Goal: Information Seeking & Learning: Learn about a topic

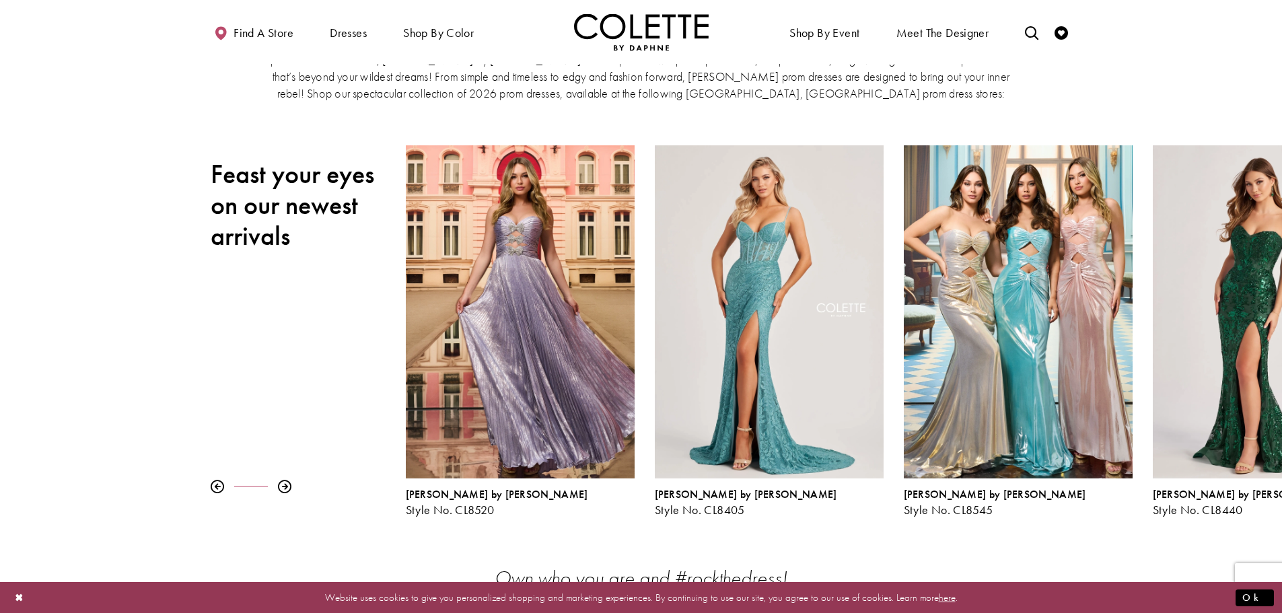
scroll to position [67, 0]
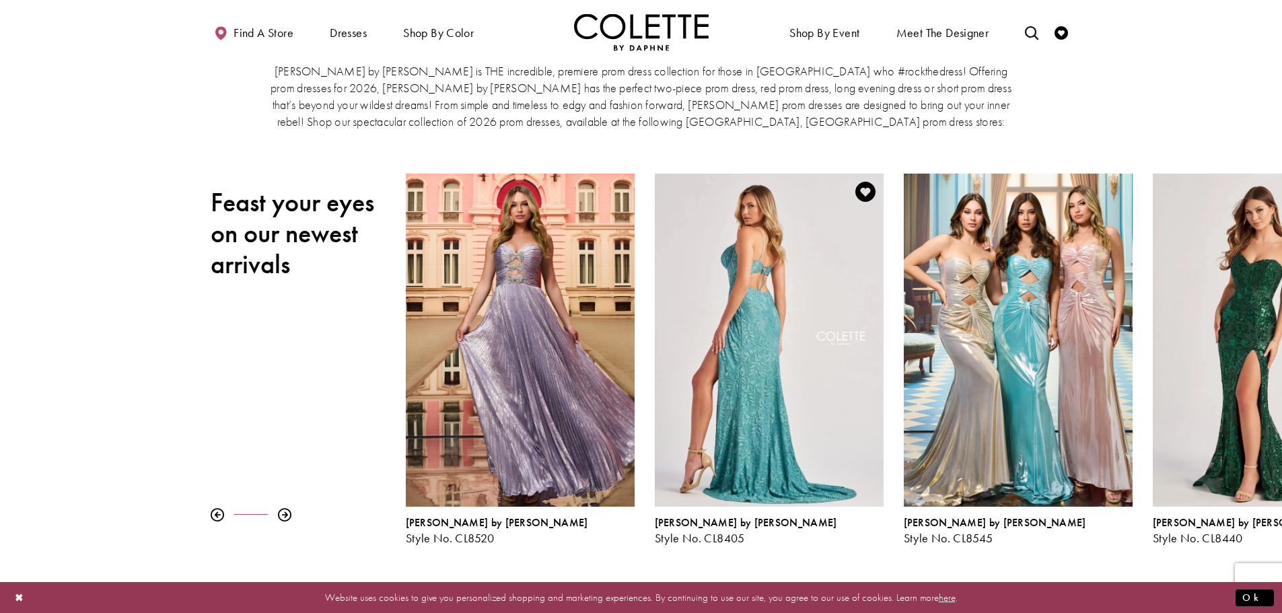
click at [769, 341] on div "Visit Colette by Daphne Style No. CL8405 Page" at bounding box center [769, 340] width 229 height 333
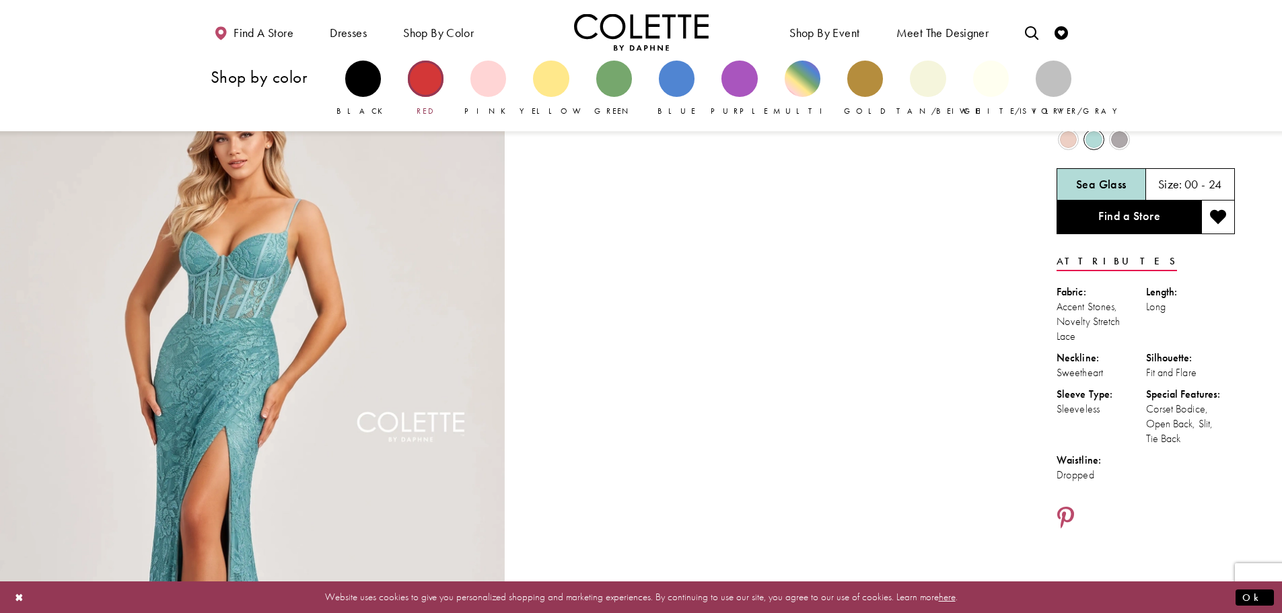
click at [429, 69] on div "Primary block" at bounding box center [426, 79] width 36 height 36
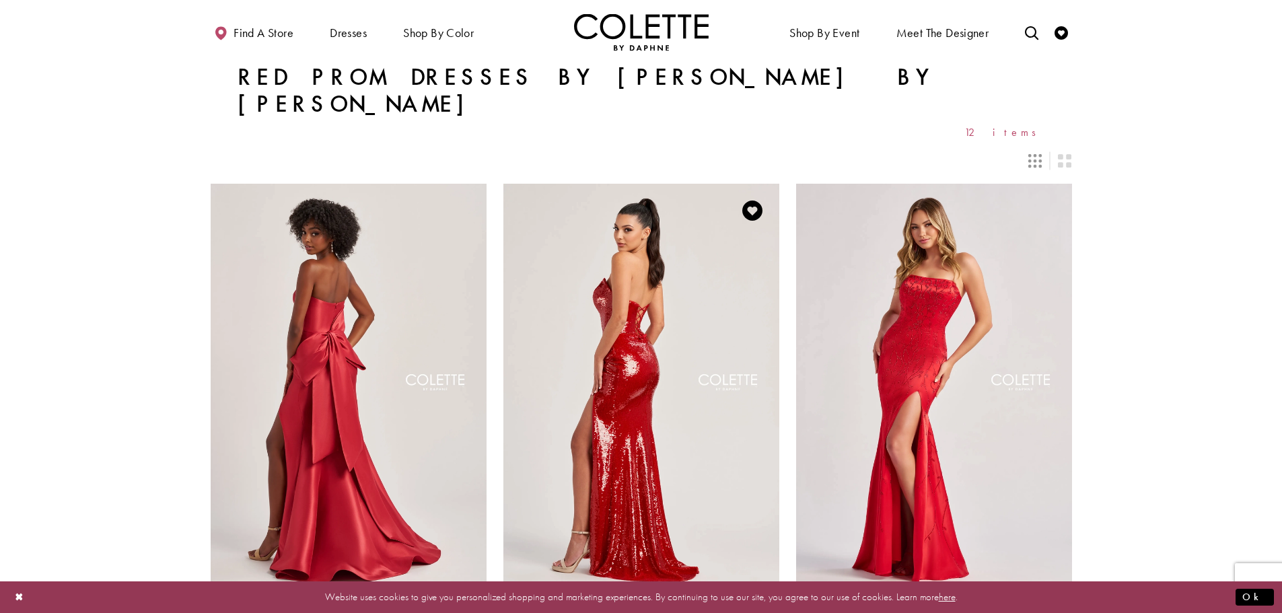
click at [623, 229] on img "Visit Colette by Daphne Style No. CL8300 Page" at bounding box center [641, 384] width 276 height 401
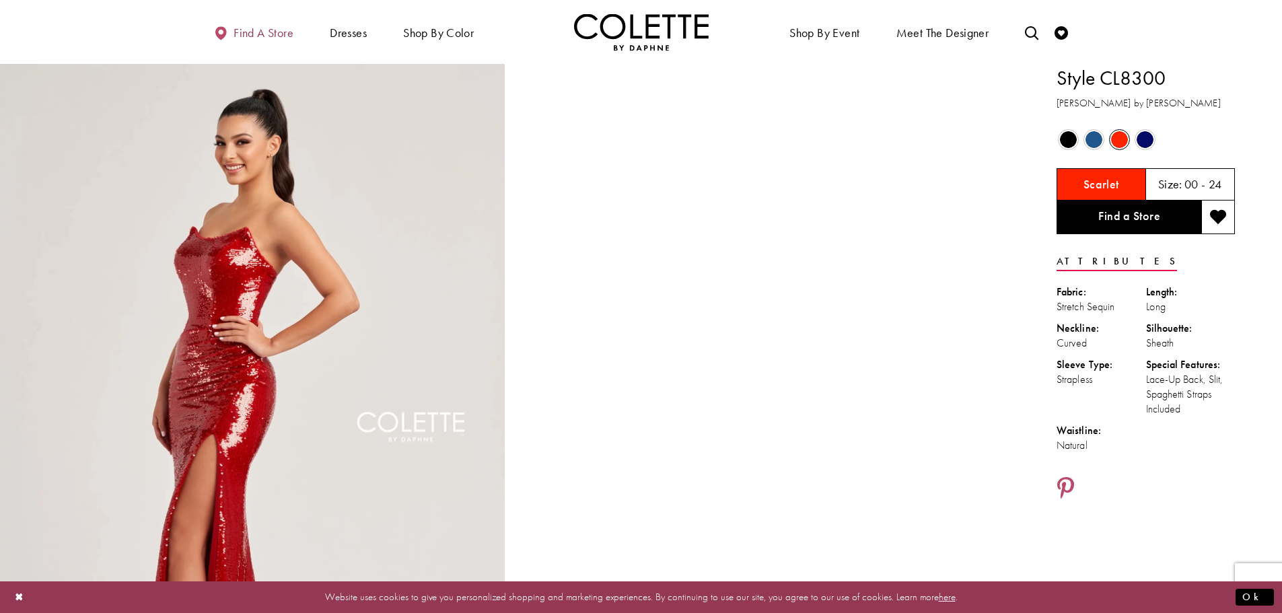
click at [256, 36] on span "Find a store" at bounding box center [264, 32] width 60 height 13
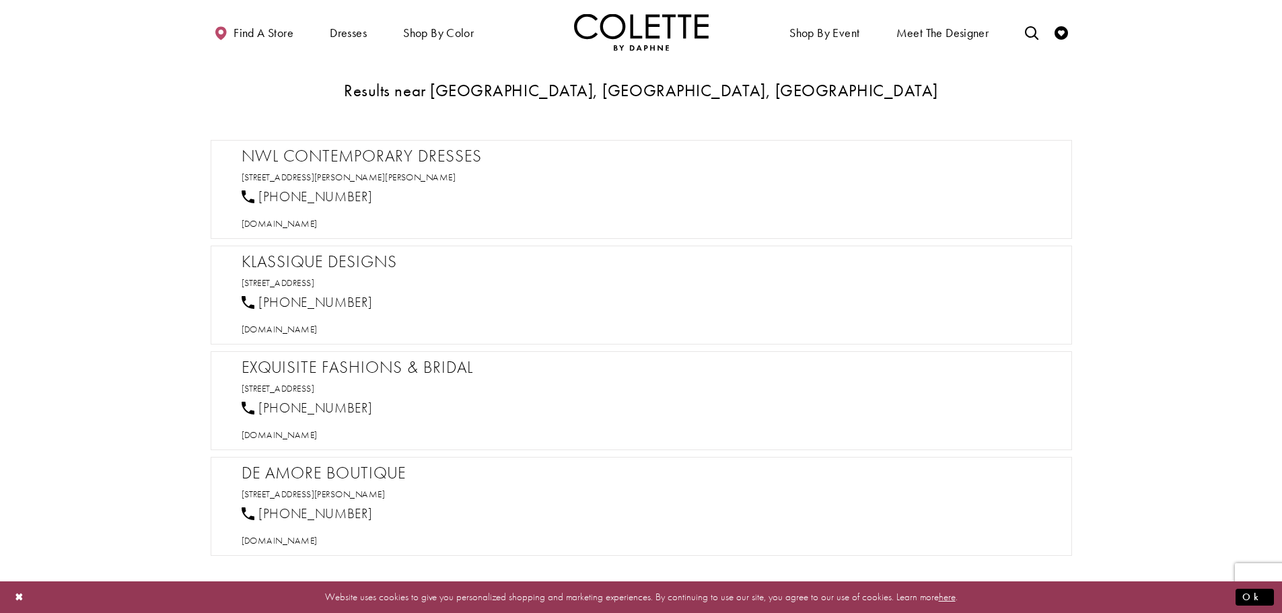
scroll to position [740, 0]
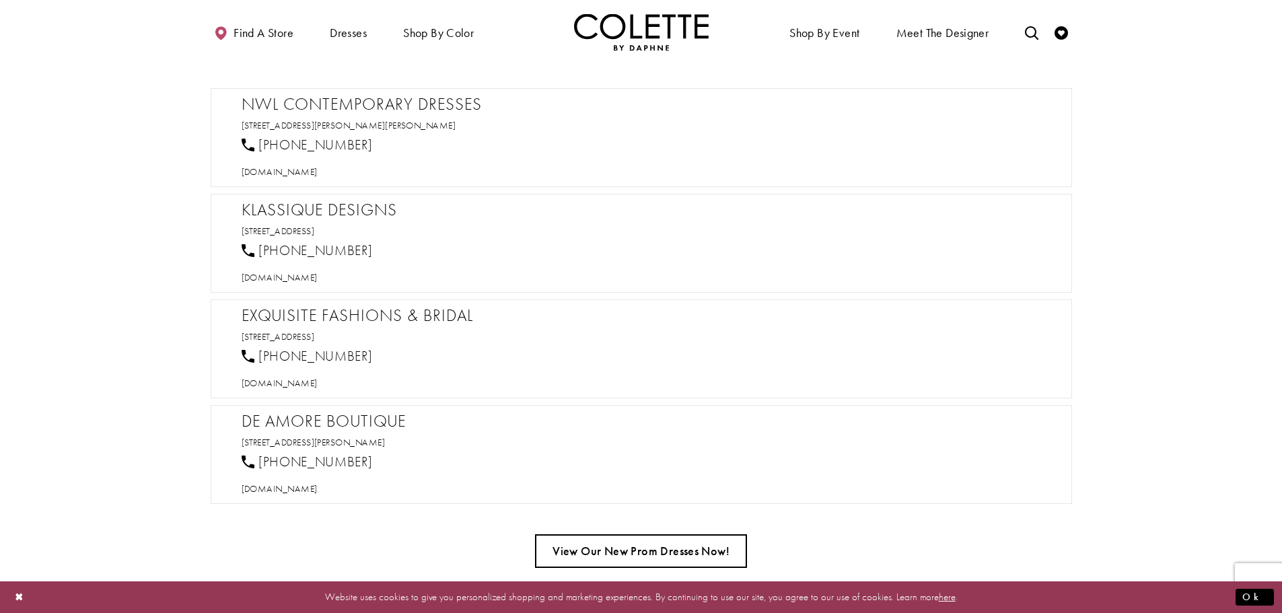
click at [606, 560] on link "View Our New Prom Dresses Now!" at bounding box center [641, 551] width 212 height 34
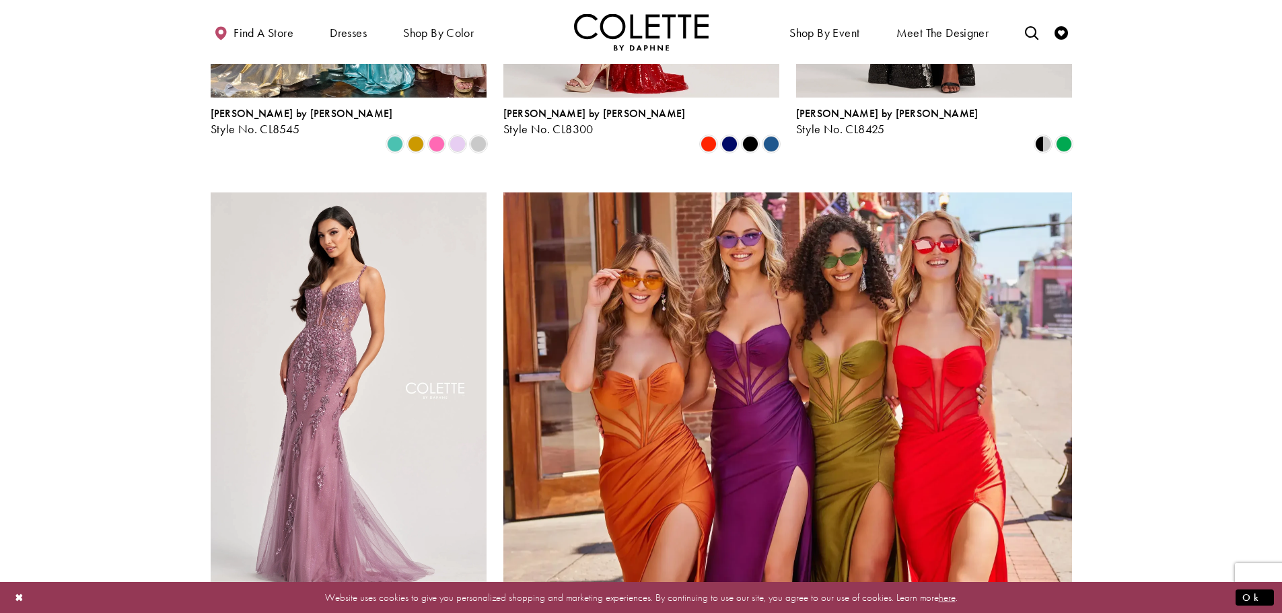
scroll to position [3147, 0]
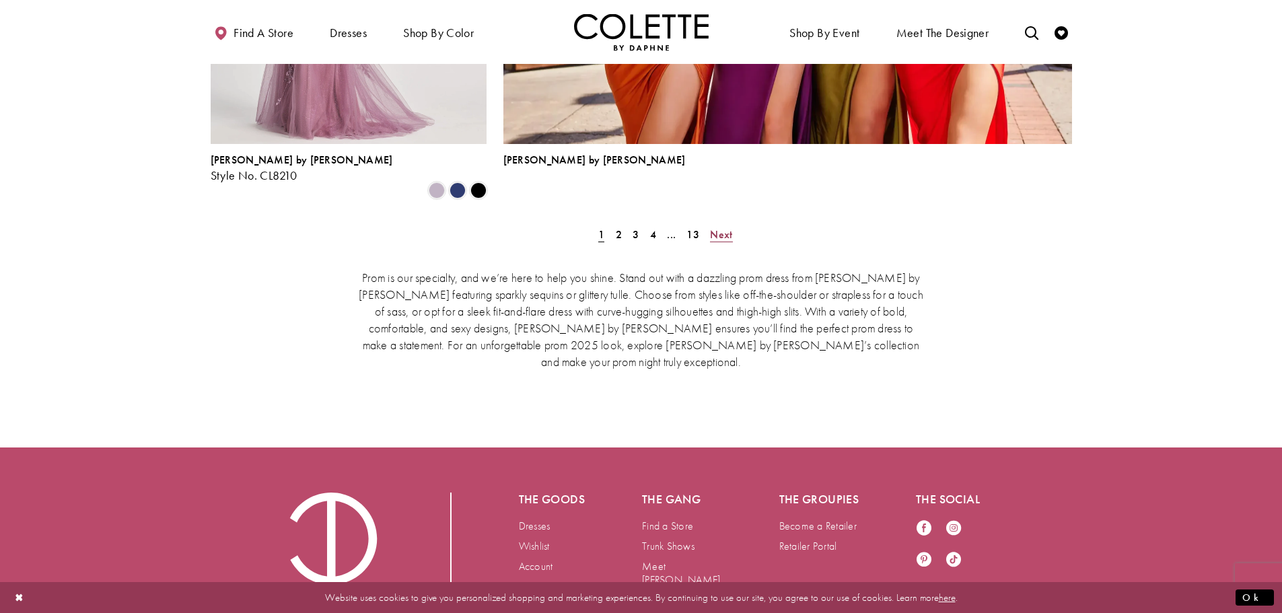
click at [726, 227] on span "Next" at bounding box center [721, 234] width 22 height 14
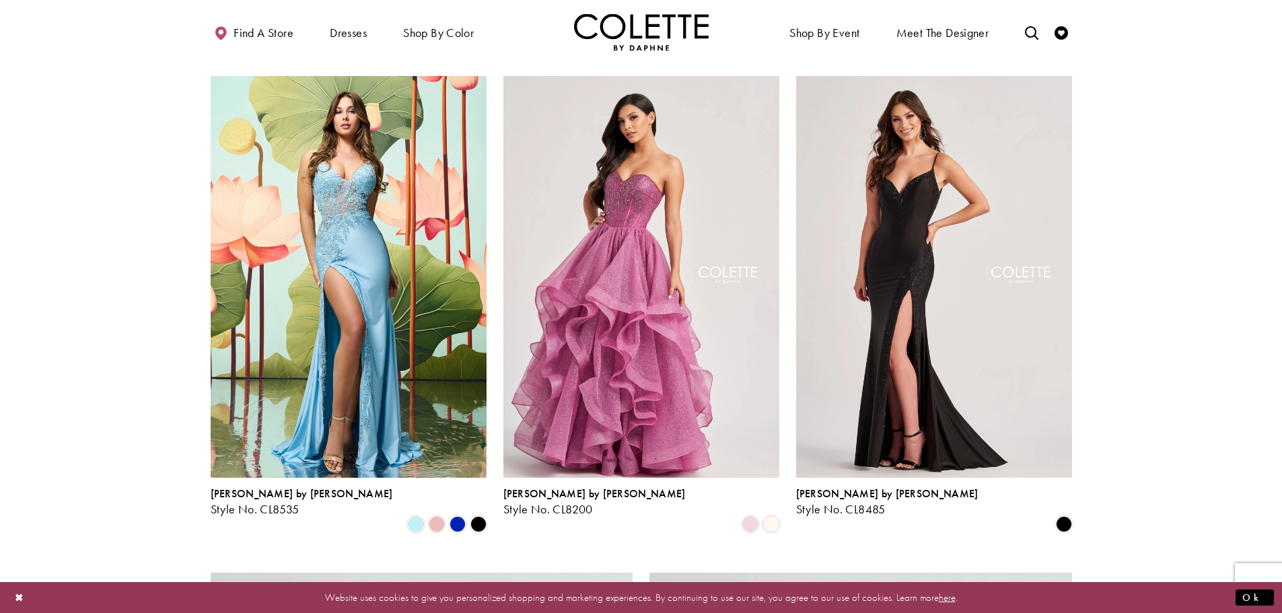
scroll to position [1826, 0]
